Goal: Information Seeking & Learning: Learn about a topic

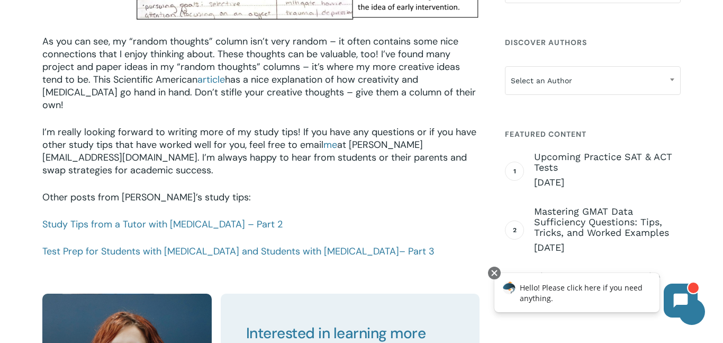
scroll to position [1481, 0]
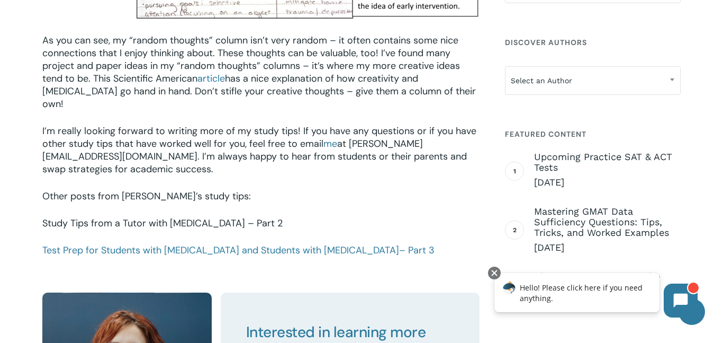
click at [195, 217] on link "Study Tips from a Tutor with [MEDICAL_DATA] – Part 2" at bounding box center [162, 223] width 240 height 13
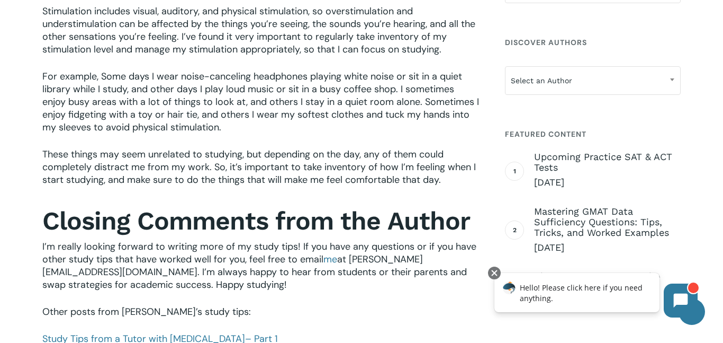
scroll to position [1015, 0]
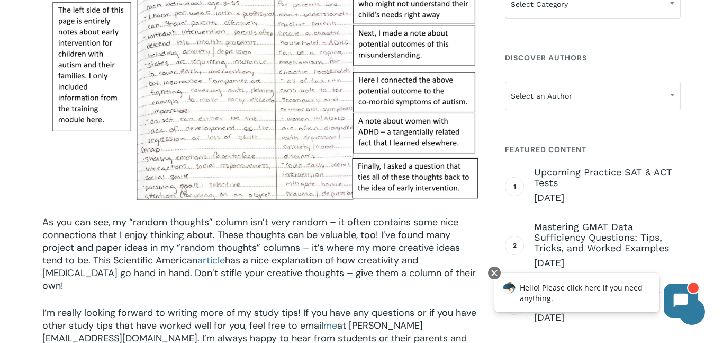
scroll to position [1554, 0]
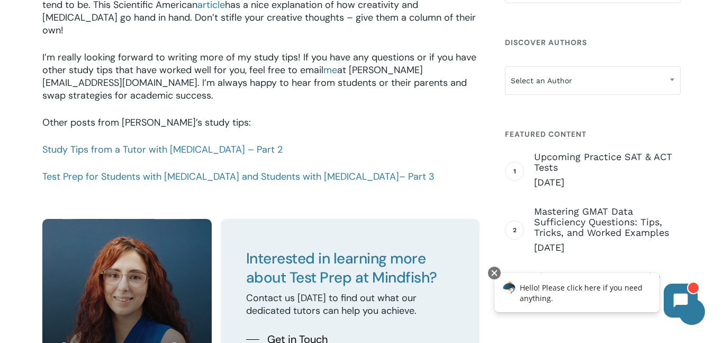
click at [359, 248] on span "Interested in learning more about Test Prep at Mindfish?" at bounding box center [341, 267] width 191 height 39
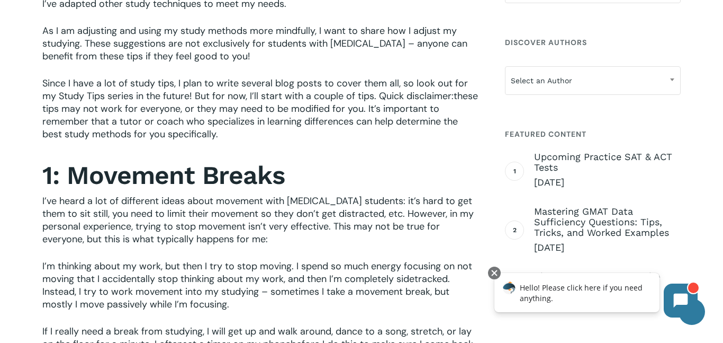
scroll to position [475, 0]
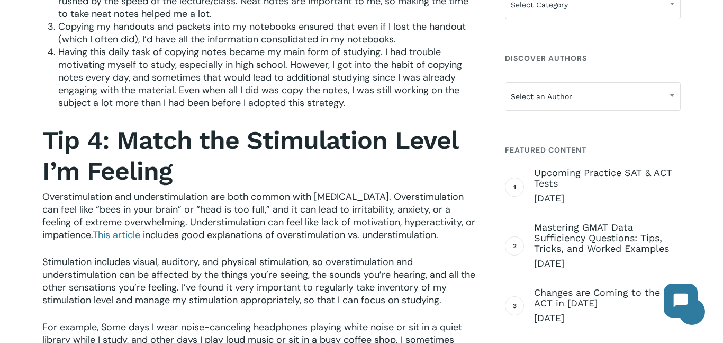
scroll to position [775, 0]
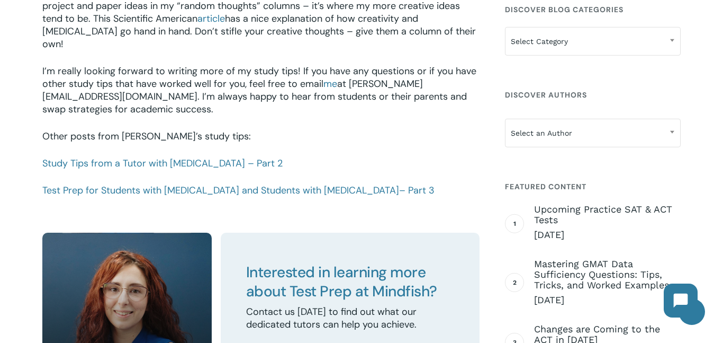
scroll to position [1603, 0]
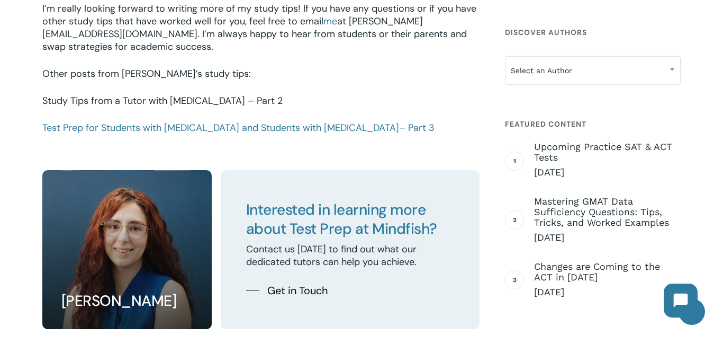
click at [202, 94] on link "Study Tips from a Tutor with [MEDICAL_DATA] – Part 2" at bounding box center [162, 100] width 240 height 13
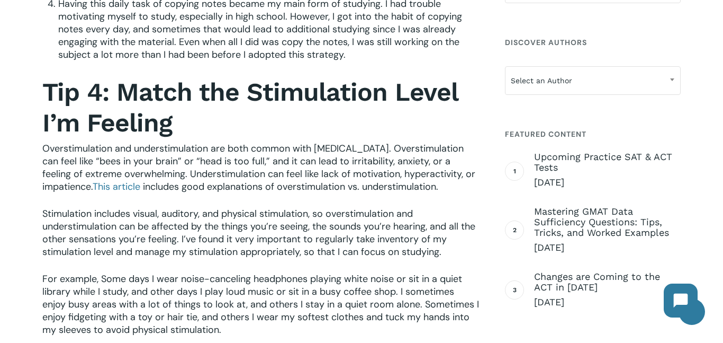
scroll to position [810, 0]
